Goal: Information Seeking & Learning: Learn about a topic

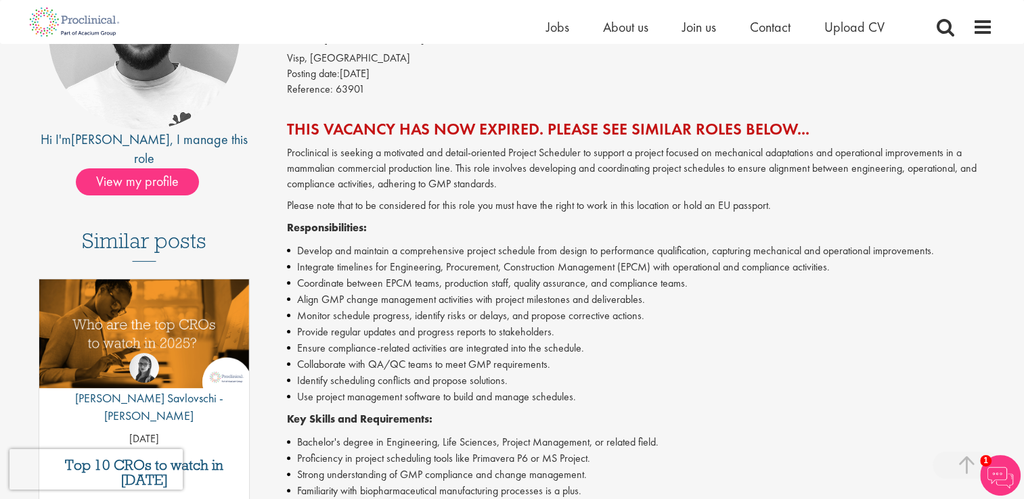
scroll to position [135, 0]
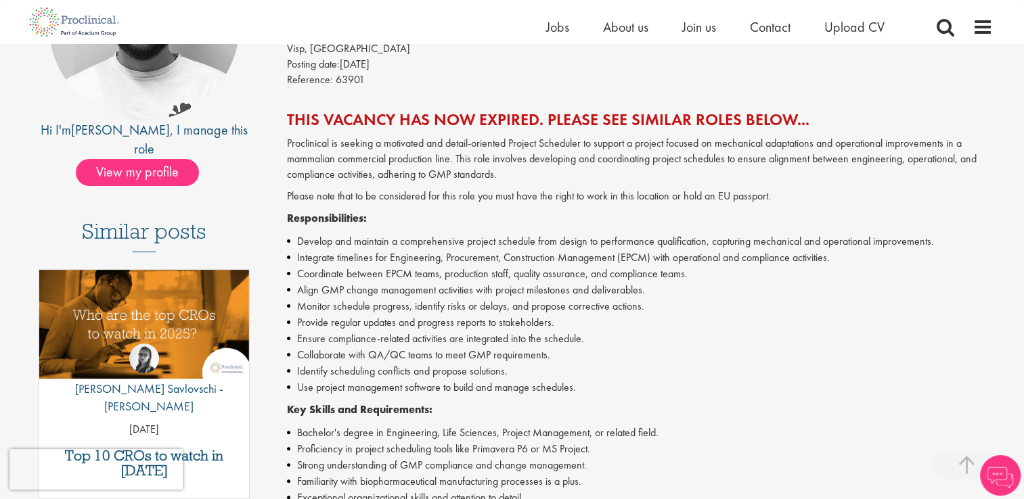
scroll to position [271, 0]
